Goal: Transaction & Acquisition: Purchase product/service

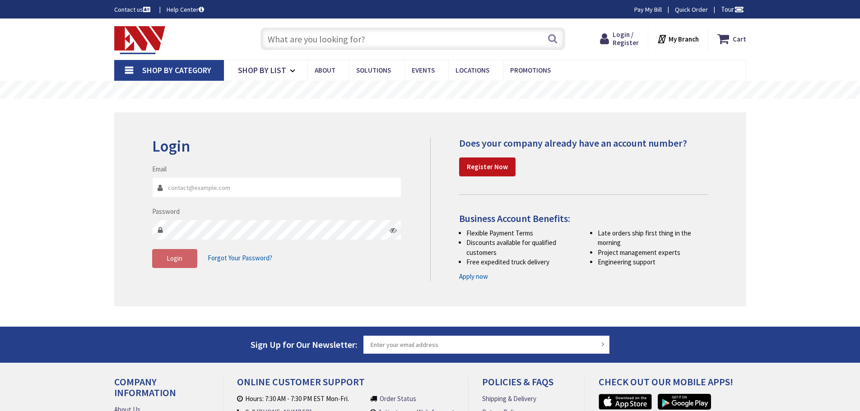
type input "[GEOGRAPHIC_DATA], [GEOGRAPHIC_DATA]"
type input "[EMAIL_ADDRESS][DOMAIN_NAME]"
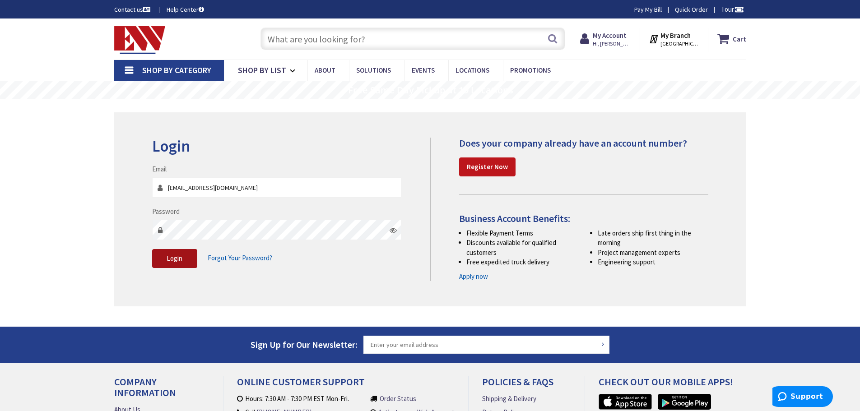
click at [165, 255] on button "Login" at bounding box center [174, 258] width 45 height 19
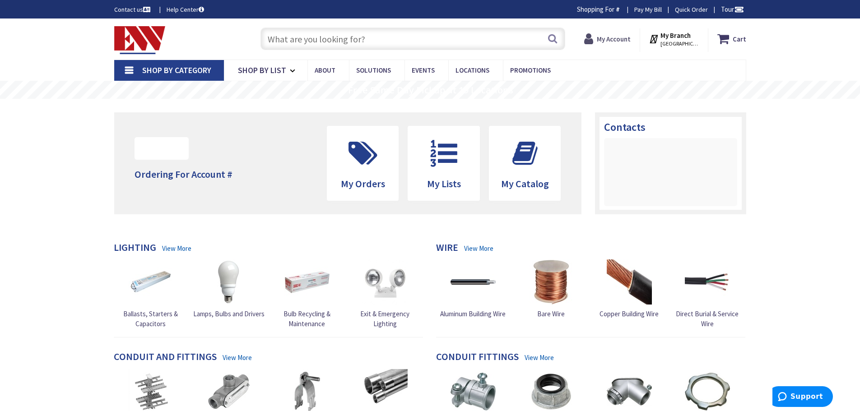
click at [621, 41] on strong "My Account" at bounding box center [614, 39] width 34 height 9
click at [732, 39] on icon at bounding box center [724, 39] width 15 height 16
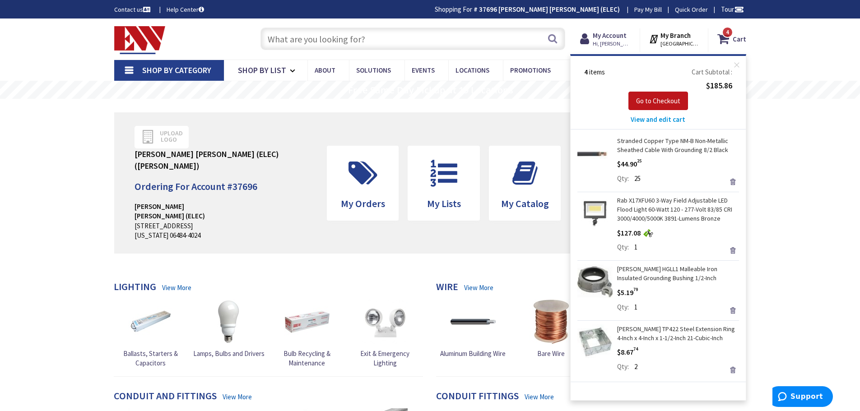
click at [672, 207] on link "Rab X17XFU60 3-Way Field Adjustable LED Flood Light 60-Watt 120 - 277-Volt 83/8…" at bounding box center [678, 209] width 122 height 27
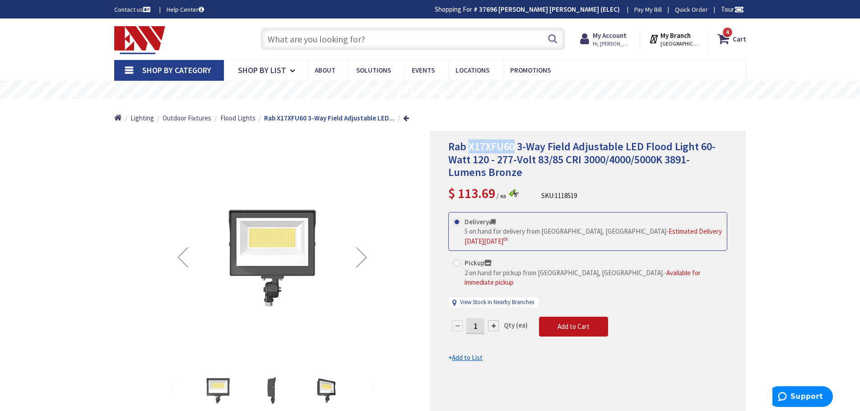
drag, startPoint x: 515, startPoint y: 146, endPoint x: 468, endPoint y: 147, distance: 46.5
click at [468, 147] on span "Rab X17XFU60 3-Way Field Adjustable LED Flood Light 60-Watt 120 - 277-Volt 83/8…" at bounding box center [581, 159] width 267 height 40
copy span "X17XFU60"
